Goal: Task Accomplishment & Management: Manage account settings

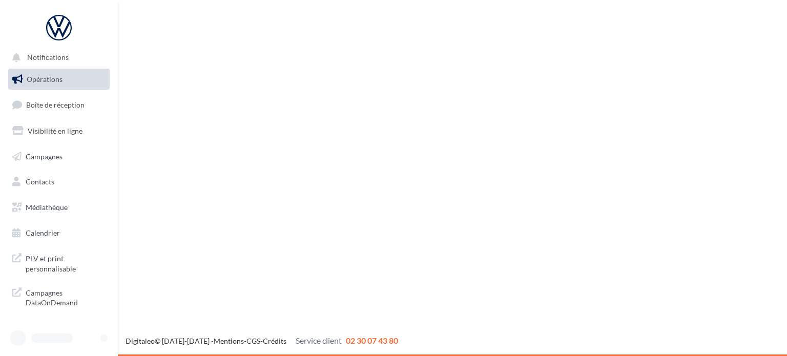
click at [209, 249] on div "Notifications Opérations Boîte de réception Visibilité en ligne Campagnes Conta…" at bounding box center [393, 178] width 787 height 356
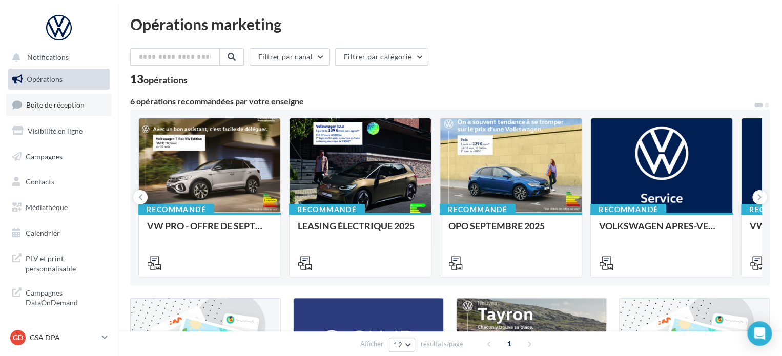
click at [62, 107] on span "Boîte de réception" at bounding box center [55, 104] width 58 height 9
